Goal: Find specific page/section: Find specific page/section

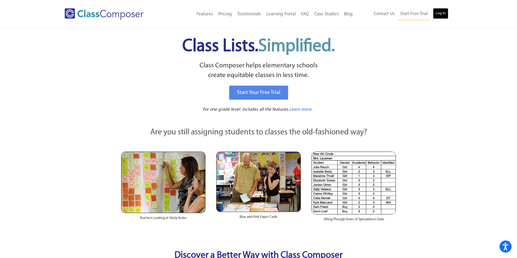
click at [441, 15] on link "Log In" at bounding box center [440, 13] width 15 height 11
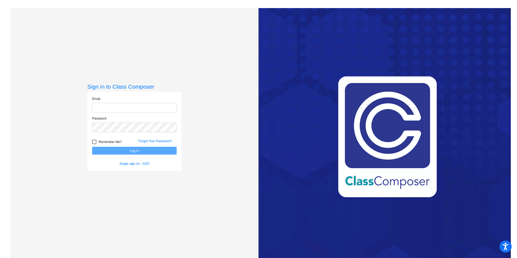
click at [121, 106] on input "email" at bounding box center [134, 108] width 85 height 10
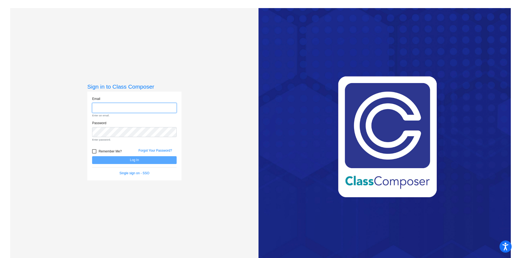
type input "[EMAIL_ADDRESS][DOMAIN_NAME]"
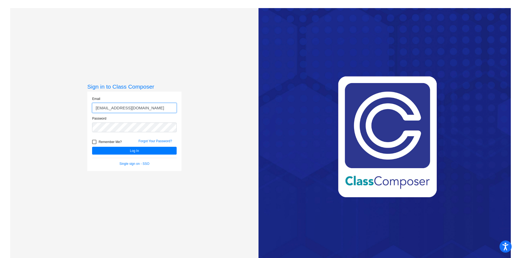
click at [92, 147] on button "Log In" at bounding box center [134, 151] width 85 height 8
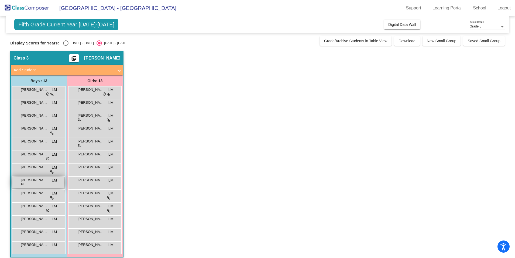
click at [29, 186] on div "[PERSON_NAME] EL LM lock do_not_disturb_alt" at bounding box center [37, 182] width 51 height 11
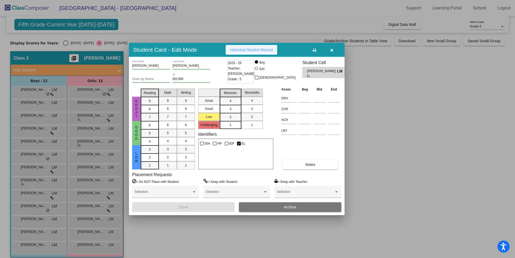
click at [259, 48] on span "Historical Student Record" at bounding box center [251, 50] width 43 height 4
click at [332, 50] on icon "button" at bounding box center [331, 50] width 3 height 4
